Goal: Navigation & Orientation: Find specific page/section

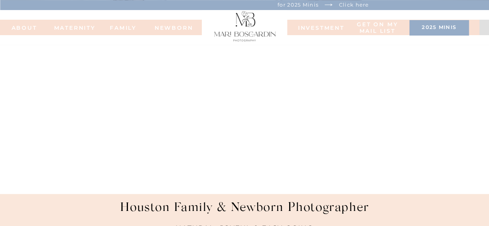
click at [345, 4] on p "Click here" at bounding box center [354, 4] width 42 height 8
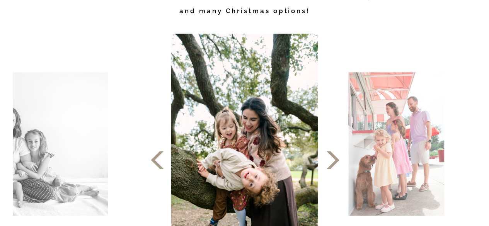
scroll to position [387, 0]
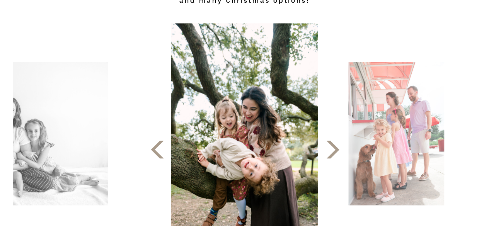
click at [334, 152] on polygon at bounding box center [332, 150] width 13 height 18
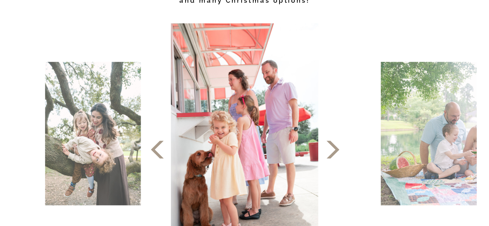
click at [334, 152] on polygon at bounding box center [332, 150] width 13 height 18
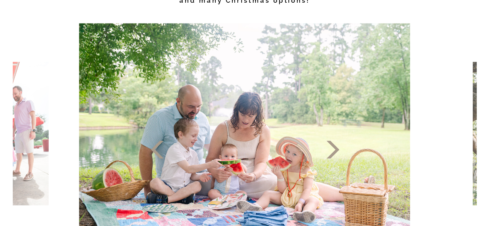
click at [334, 152] on polygon at bounding box center [332, 150] width 13 height 18
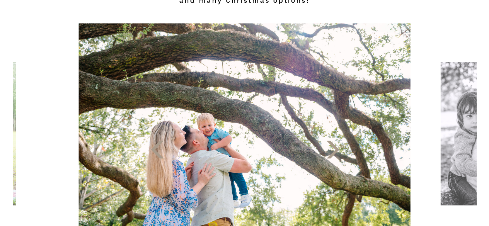
click at [329, 151] on icon at bounding box center [332, 149] width 23 height 23
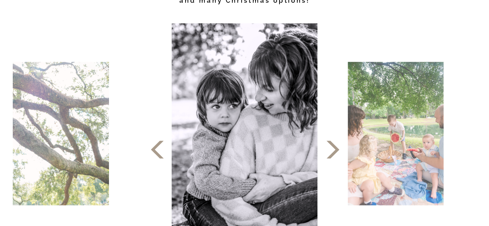
click at [329, 151] on icon at bounding box center [332, 149] width 23 height 23
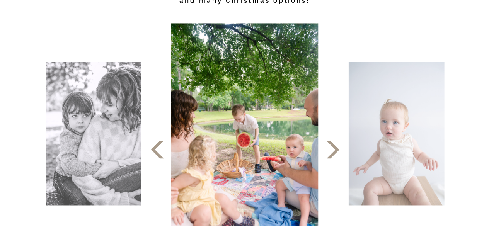
click at [329, 151] on icon at bounding box center [332, 149] width 23 height 23
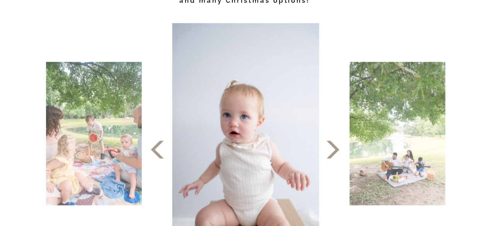
click at [329, 151] on icon at bounding box center [332, 149] width 23 height 23
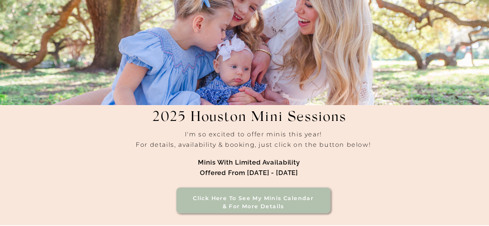
scroll to position [0, 0]
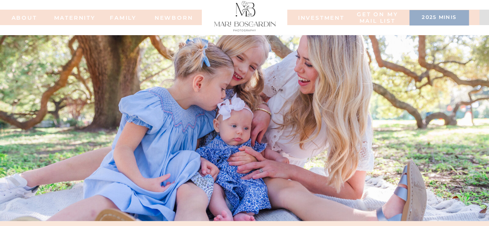
click at [70, 17] on nav "MATERNITY" at bounding box center [69, 17] width 31 height 5
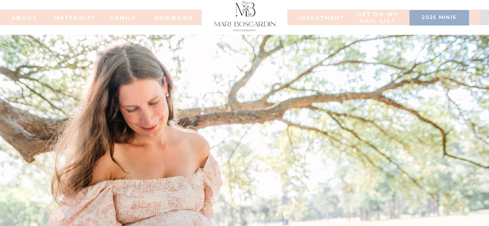
click at [178, 20] on nav "NEWBORN" at bounding box center [174, 17] width 44 height 5
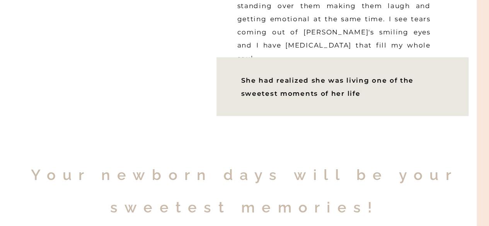
scroll to position [425, 0]
